Goal: Task Accomplishment & Management: Manage account settings

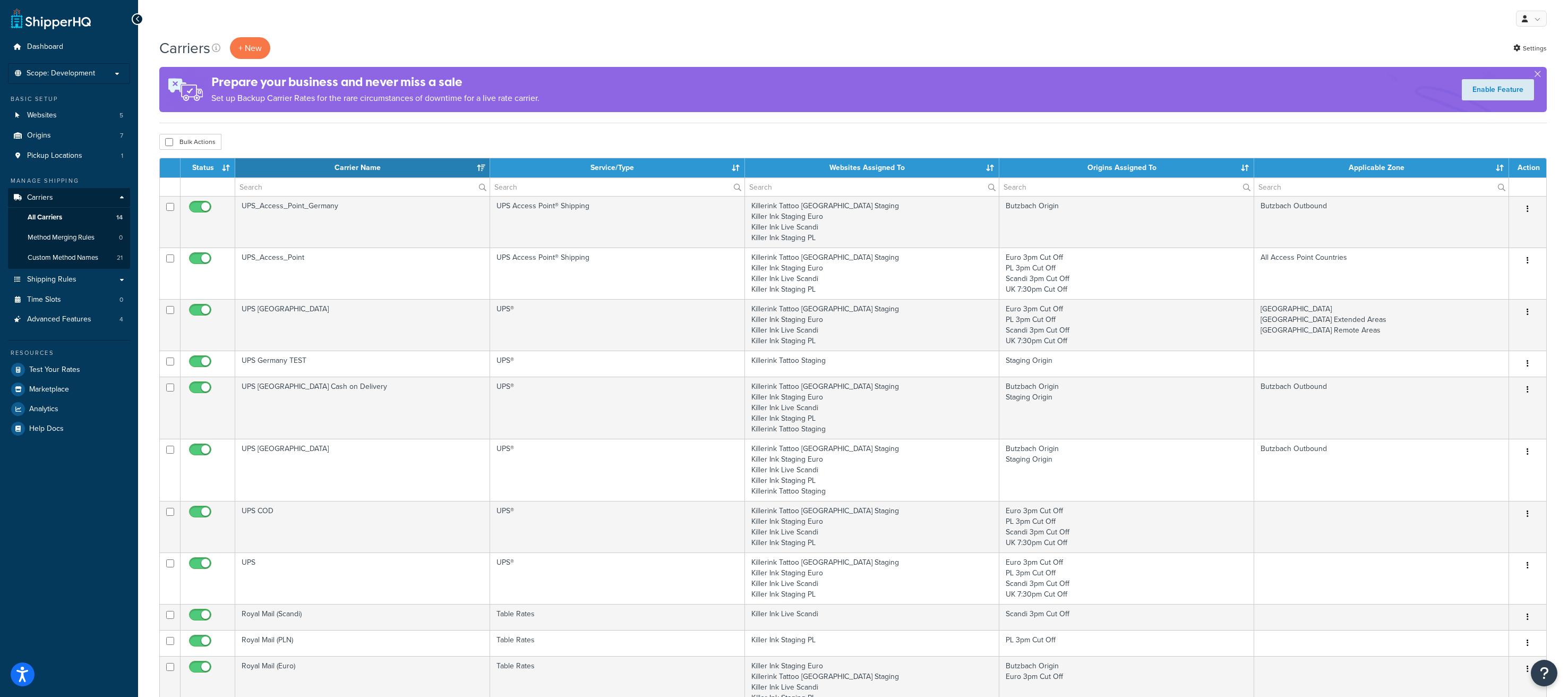
select select "15"
click at [1535, 19] on link at bounding box center [1531, 18] width 31 height 16
click at [1508, 82] on span "Global Settings" at bounding box center [1495, 82] width 45 height 10
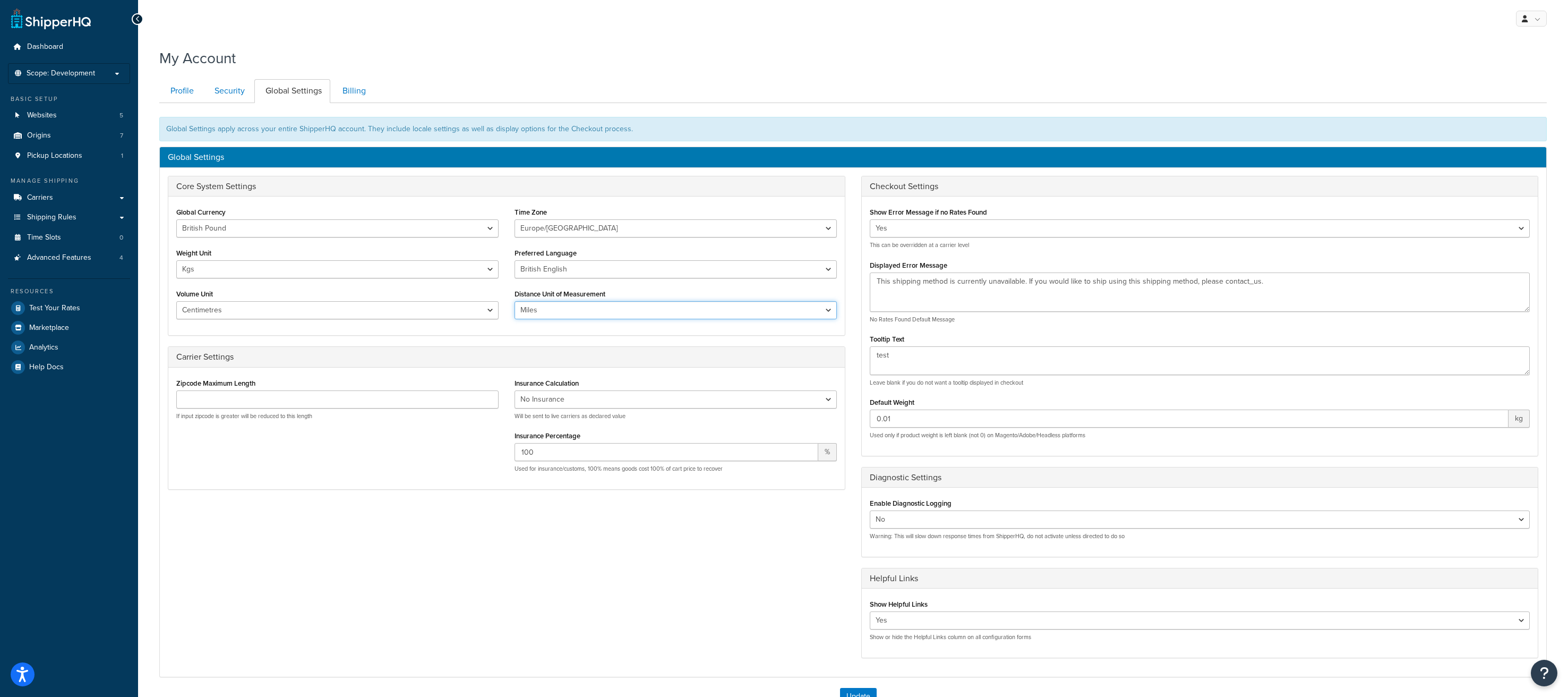
click at [582, 306] on select "Miles Kilometers" at bounding box center [676, 310] width 323 height 18
select select "KM"
click at [514, 301] on select "Miles Kilometers" at bounding box center [676, 310] width 323 height 18
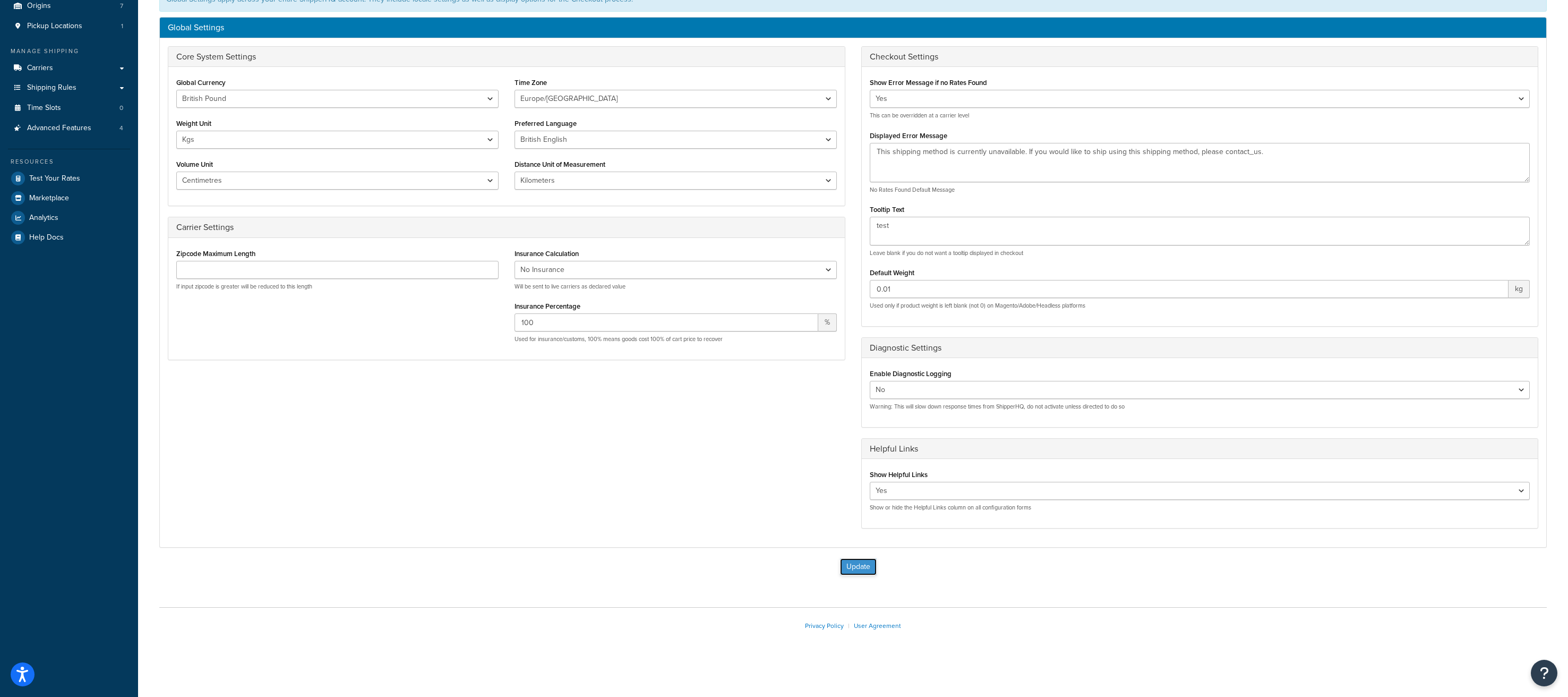
click at [858, 564] on button "Update" at bounding box center [858, 567] width 37 height 17
